Goal: Information Seeking & Learning: Learn about a topic

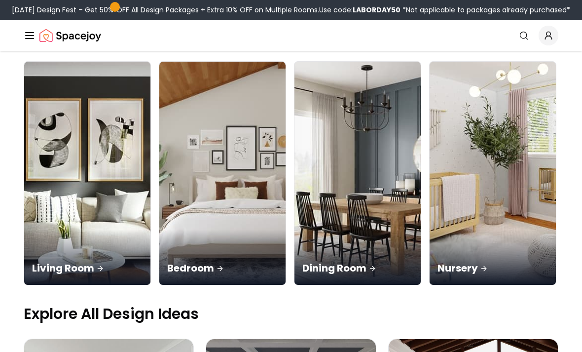
scroll to position [96, 0]
click at [170, 230] on div "Bedroom" at bounding box center [222, 257] width 126 height 55
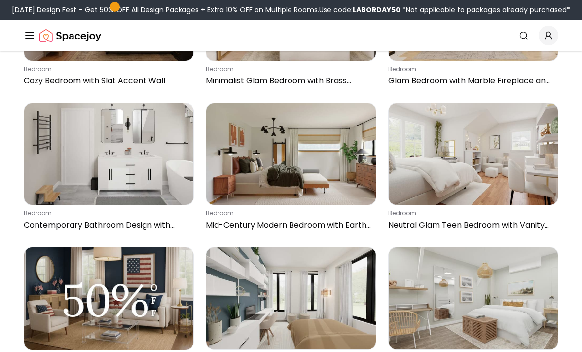
scroll to position [5664, 0]
click at [319, 190] on img at bounding box center [290, 154] width 169 height 102
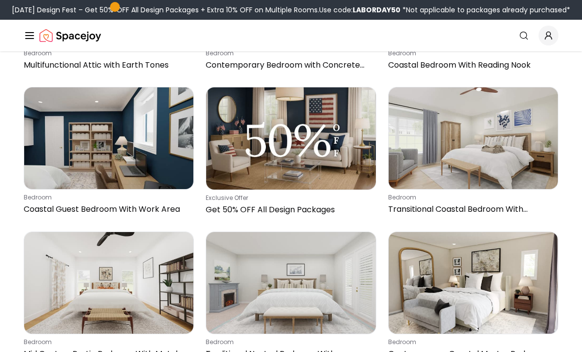
scroll to position [6399, 0]
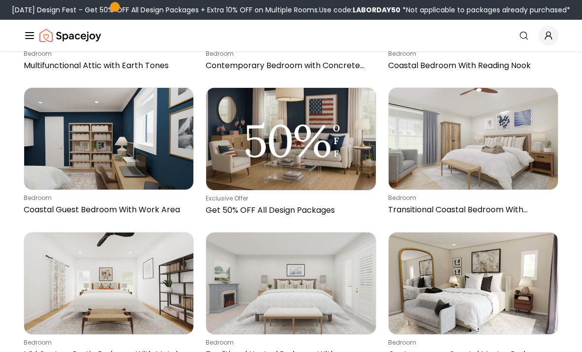
click at [465, 165] on img at bounding box center [473, 139] width 169 height 102
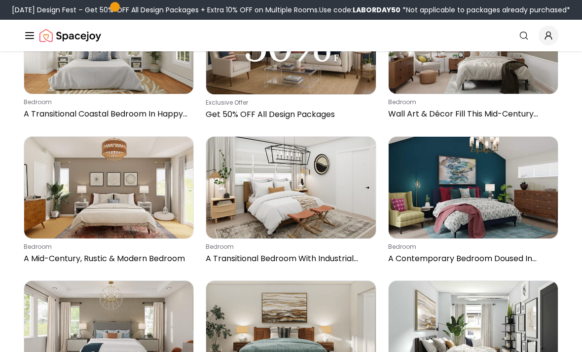
scroll to position [8368, 0]
click at [319, 213] on img at bounding box center [290, 188] width 169 height 102
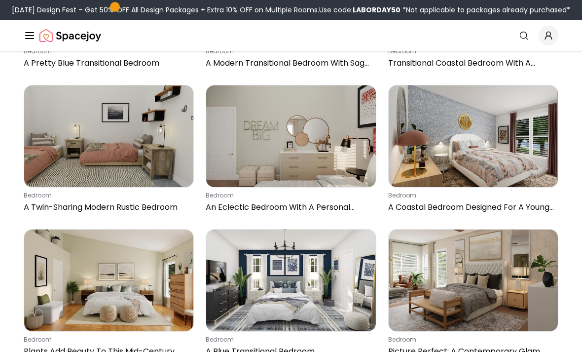
scroll to position [11157, 0]
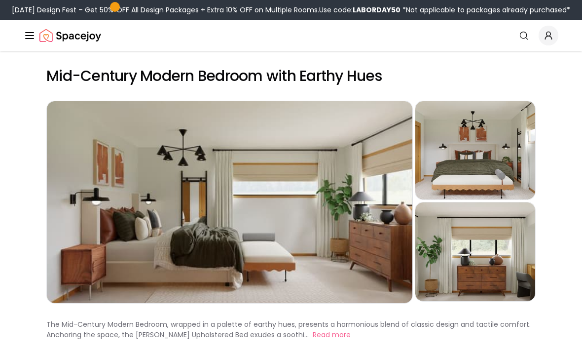
click at [477, 137] on div "Preview" at bounding box center [475, 150] width 120 height 98
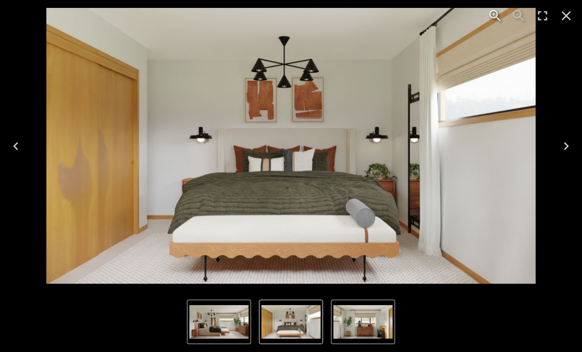
click at [296, 329] on img "2 of 3" at bounding box center [290, 322] width 59 height 34
click at [240, 321] on img "1 of 3" at bounding box center [218, 322] width 59 height 34
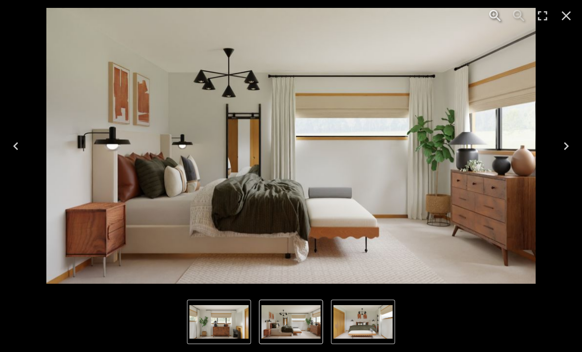
click at [362, 327] on img "2 of 3" at bounding box center [362, 322] width 59 height 34
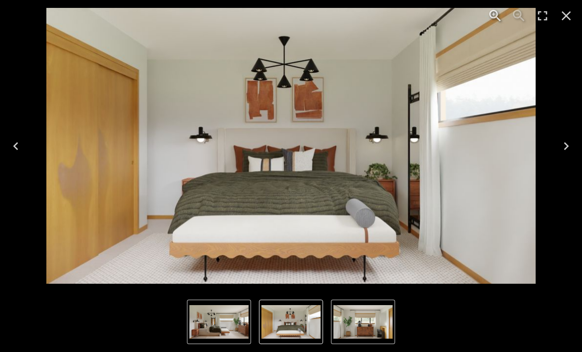
click at [573, 20] on icon "Close" at bounding box center [566, 16] width 16 height 16
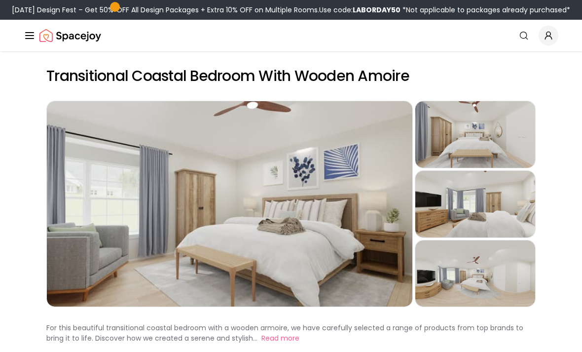
click at [491, 143] on div "Preview" at bounding box center [475, 134] width 120 height 67
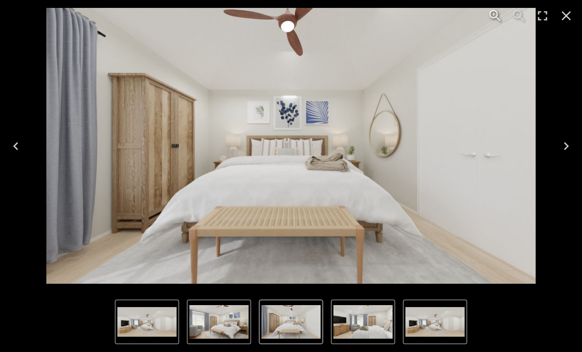
click at [231, 330] on img "1 of 4" at bounding box center [218, 322] width 59 height 34
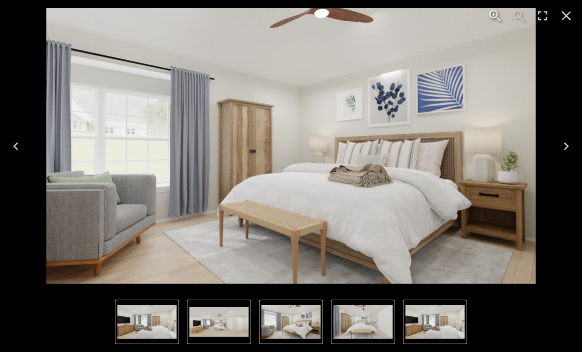
click at [173, 337] on img "3 of 4" at bounding box center [146, 322] width 59 height 34
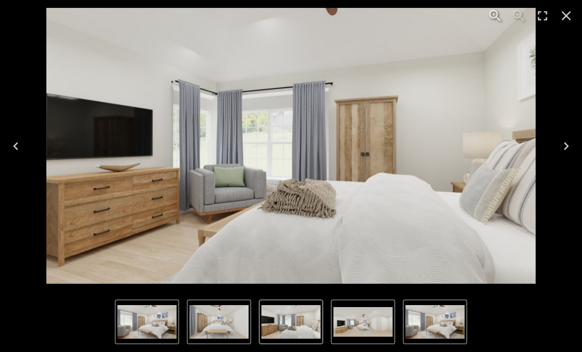
click at [232, 324] on img "2 of 4" at bounding box center [218, 322] width 59 height 34
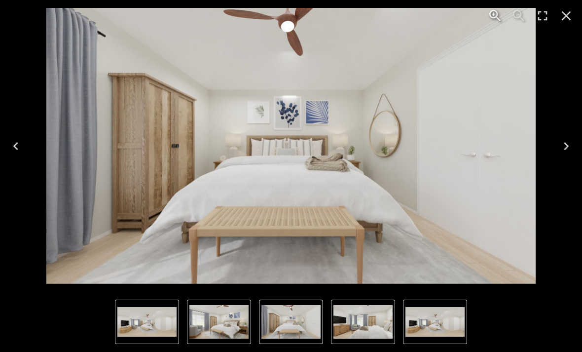
click at [294, 318] on img "2 of 4" at bounding box center [290, 322] width 59 height 34
click at [360, 321] on img "3 of 4" at bounding box center [362, 322] width 59 height 34
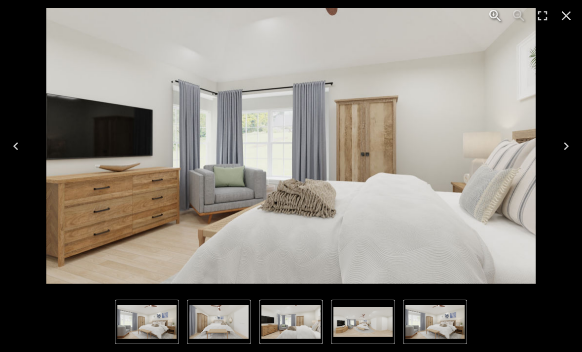
click at [372, 322] on img "4 of 4" at bounding box center [362, 322] width 59 height 30
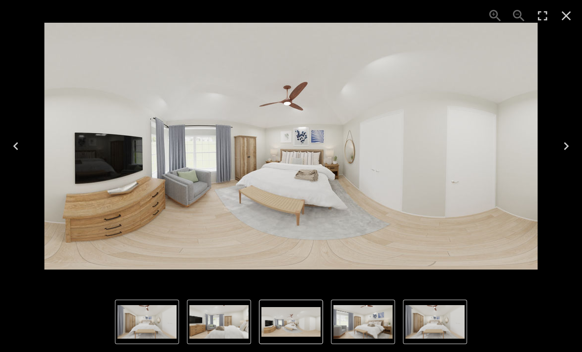
click at [418, 320] on img "2 of 4" at bounding box center [434, 322] width 59 height 34
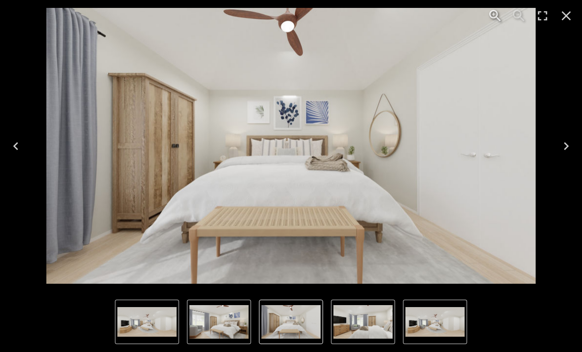
click at [416, 321] on img "4 of 4" at bounding box center [434, 322] width 59 height 30
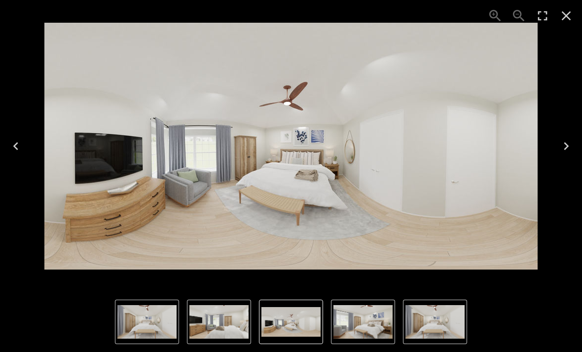
click at [443, 325] on img "2 of 4" at bounding box center [434, 322] width 59 height 34
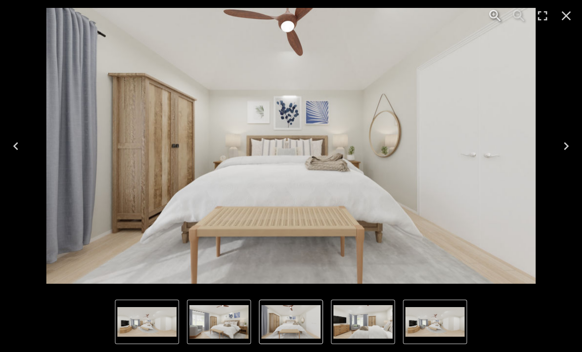
click at [426, 323] on img "4 of 4" at bounding box center [434, 322] width 59 height 30
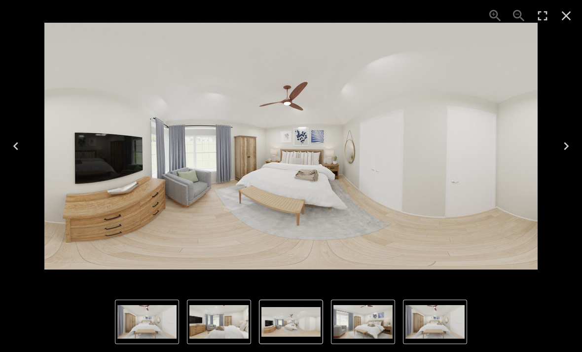
click at [422, 329] on img "2 of 4" at bounding box center [434, 322] width 59 height 34
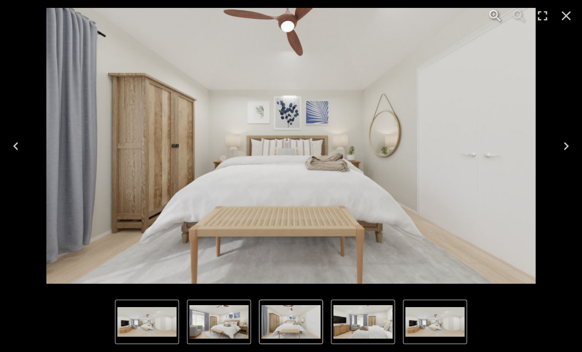
click at [569, 146] on icon "Next" at bounding box center [566, 146] width 16 height 16
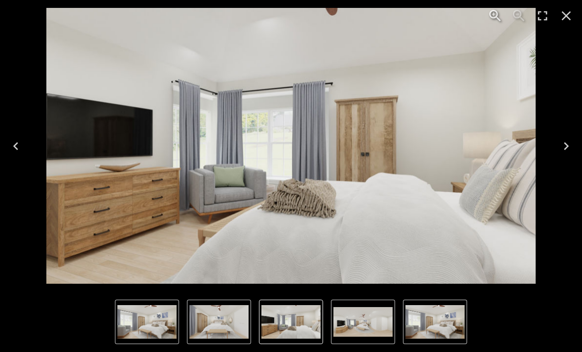
click at [566, 150] on icon "Next" at bounding box center [566, 146] width 16 height 16
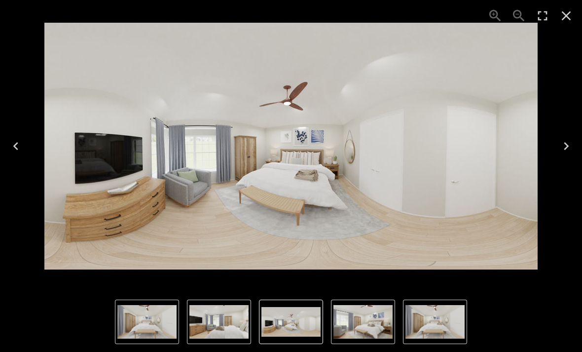
click at [565, 150] on icon "Next" at bounding box center [566, 146] width 16 height 16
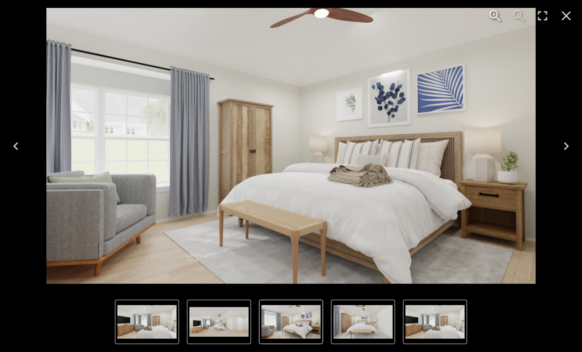
click at [562, 152] on icon "Next" at bounding box center [566, 146] width 16 height 16
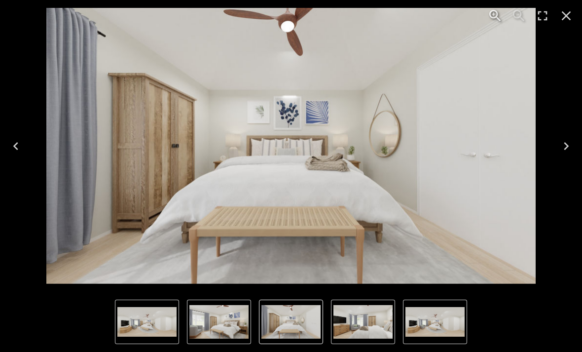
click at [559, 150] on icon "Next" at bounding box center [566, 146] width 16 height 16
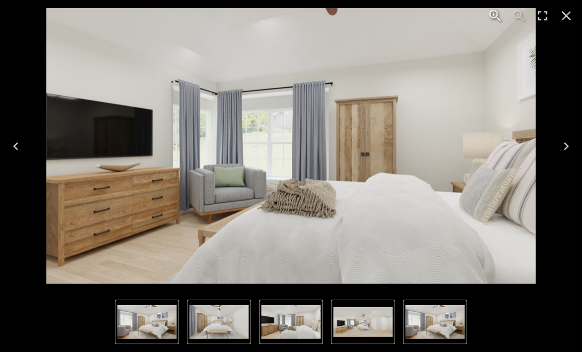
click at [561, 157] on button "Next" at bounding box center [566, 145] width 32 height 39
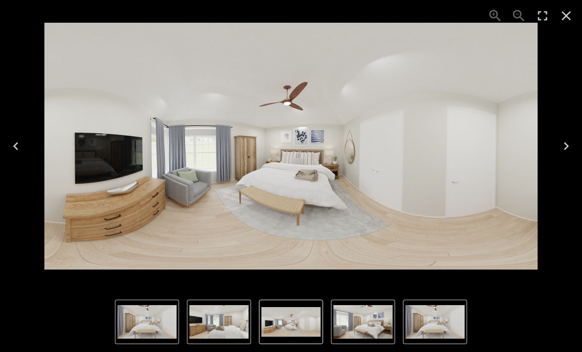
click at [560, 158] on button "Next" at bounding box center [566, 145] width 32 height 39
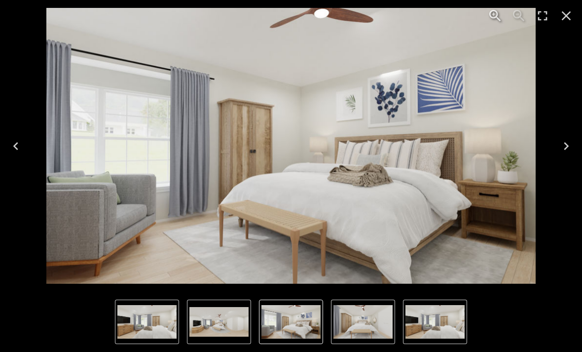
click at [568, 154] on button "Next" at bounding box center [566, 145] width 32 height 39
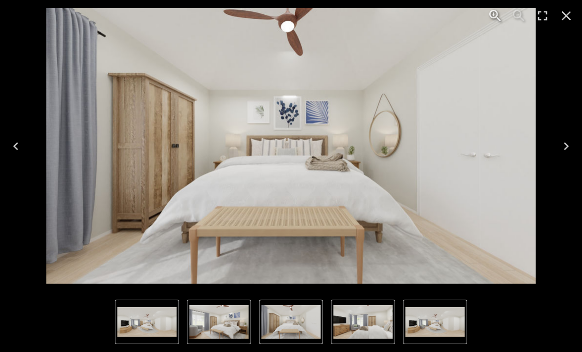
click at [560, 26] on button "Close" at bounding box center [566, 16] width 24 height 24
